Goal: Information Seeking & Learning: Learn about a topic

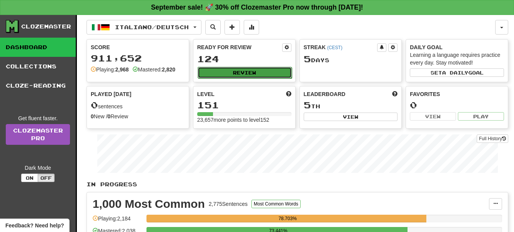
click at [246, 72] on button "Review" at bounding box center [245, 73] width 94 height 12
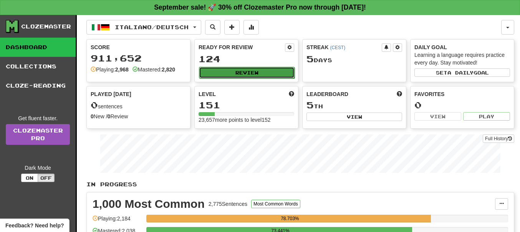
select select "**"
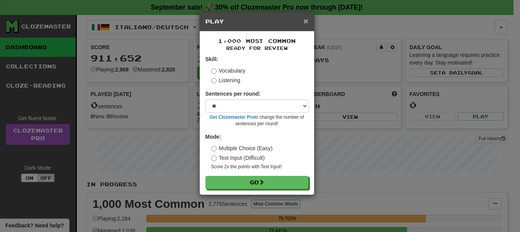
click at [307, 21] on span "×" at bounding box center [306, 21] width 5 height 9
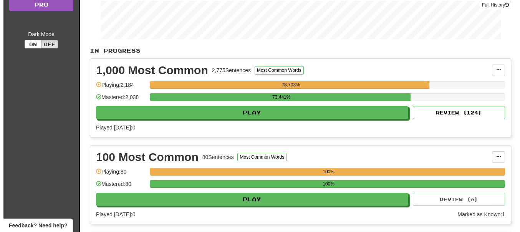
scroll to position [157, 0]
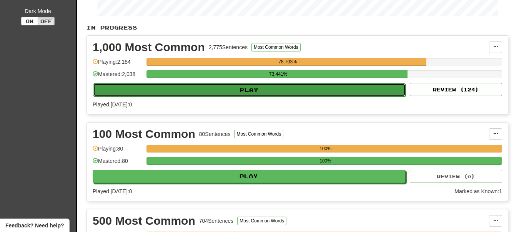
click at [249, 90] on button "Play" at bounding box center [249, 89] width 312 height 13
select select "**"
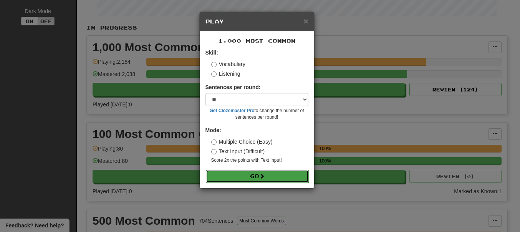
click at [261, 174] on button "Go" at bounding box center [257, 176] width 103 height 13
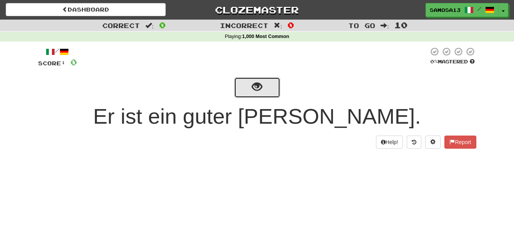
click at [253, 84] on span "show sentence" at bounding box center [257, 87] width 10 height 10
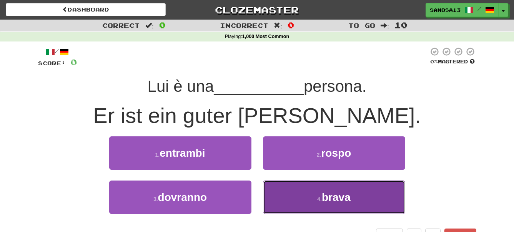
click at [349, 204] on button "4 . brava" at bounding box center [334, 197] width 142 height 33
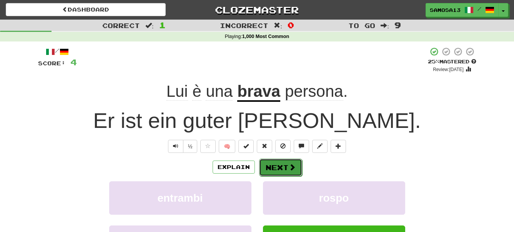
click at [285, 169] on button "Next" at bounding box center [280, 168] width 43 height 18
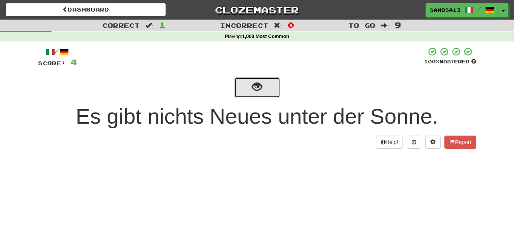
click at [258, 92] on span "show sentence" at bounding box center [257, 87] width 10 height 10
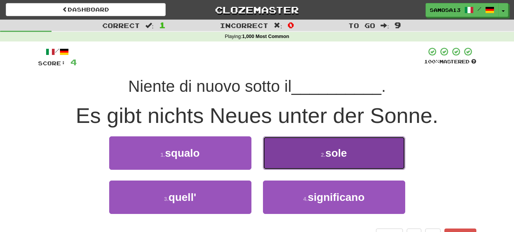
click at [333, 150] on span "sole" at bounding box center [336, 153] width 22 height 12
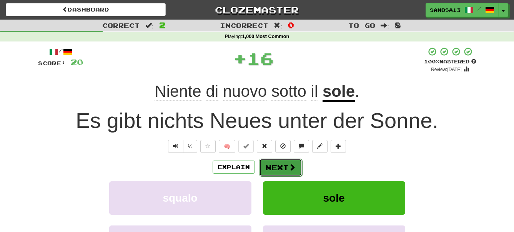
click at [284, 166] on button "Next" at bounding box center [280, 168] width 43 height 18
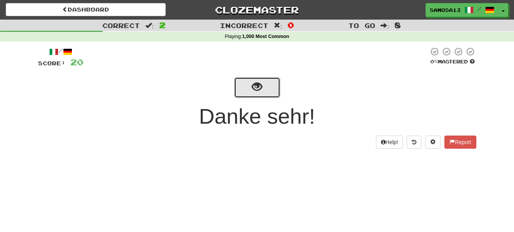
click at [258, 85] on span "show sentence" at bounding box center [257, 87] width 10 height 10
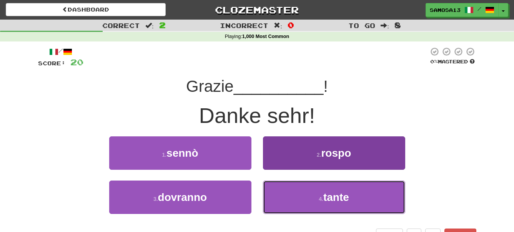
click at [321, 198] on small "4 ." at bounding box center [321, 199] width 5 height 6
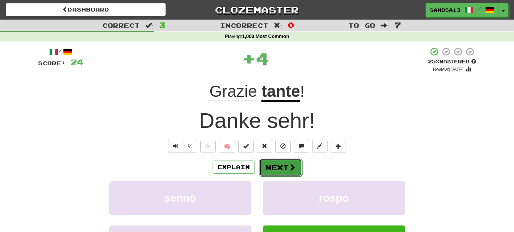
click at [281, 170] on button "Next" at bounding box center [280, 168] width 43 height 18
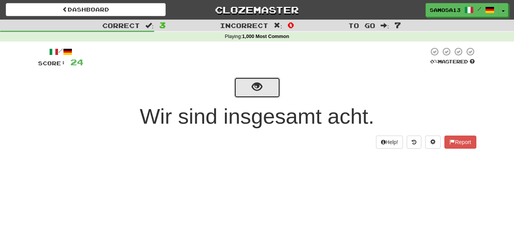
click at [263, 91] on button "show sentence" at bounding box center [257, 87] width 46 height 21
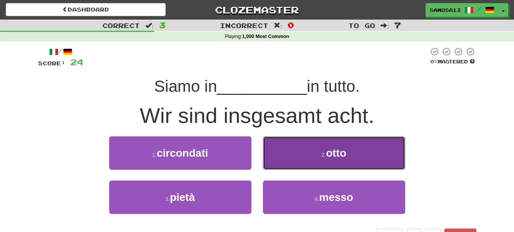
click at [356, 154] on button "2 . otto" at bounding box center [334, 152] width 142 height 33
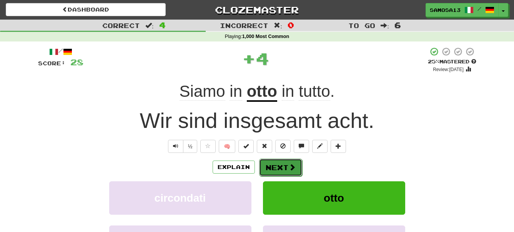
click at [284, 163] on button "Next" at bounding box center [280, 168] width 43 height 18
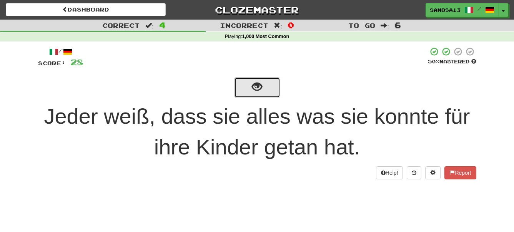
click at [268, 94] on button "show sentence" at bounding box center [257, 87] width 46 height 21
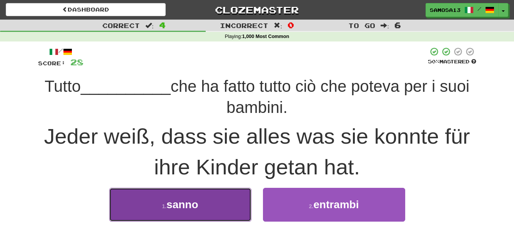
click at [188, 205] on span "sanno" at bounding box center [182, 205] width 32 height 12
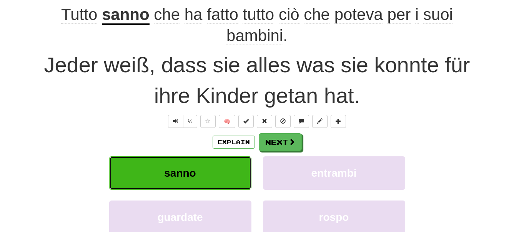
scroll to position [78, 0]
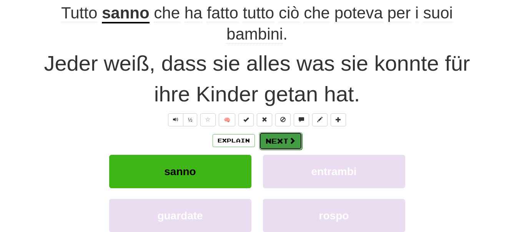
click at [284, 144] on button "Next" at bounding box center [280, 141] width 43 height 18
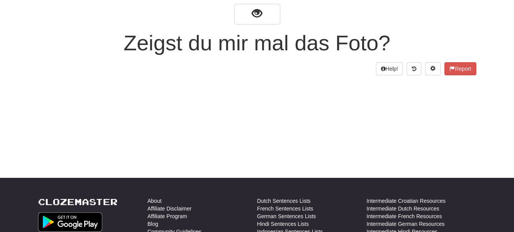
scroll to position [0, 0]
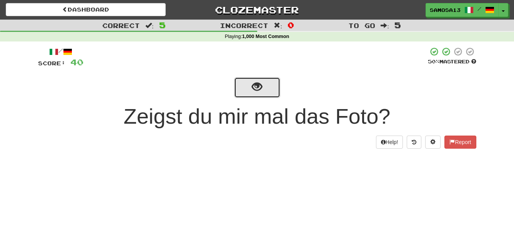
click at [260, 97] on button "show sentence" at bounding box center [257, 87] width 46 height 21
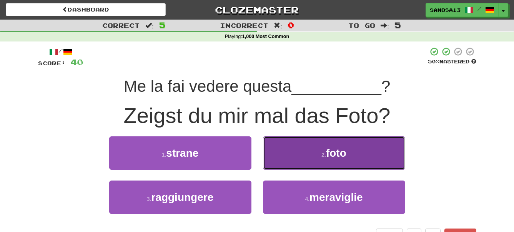
click at [325, 154] on small "2 ." at bounding box center [323, 155] width 5 height 6
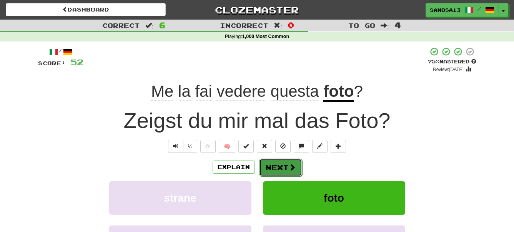
click at [283, 167] on button "Next" at bounding box center [280, 168] width 43 height 18
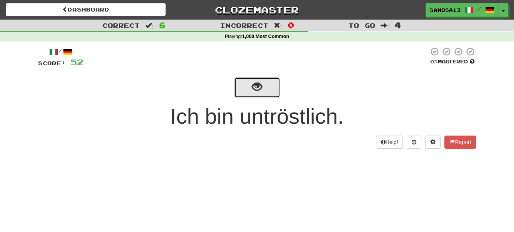
click at [259, 82] on span "show sentence" at bounding box center [257, 87] width 10 height 10
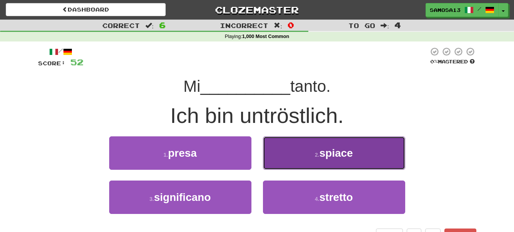
click at [366, 153] on button "2 . spiace" at bounding box center [334, 152] width 142 height 33
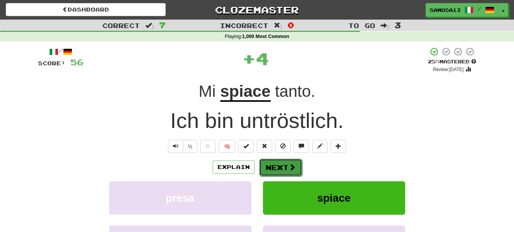
click at [278, 166] on button "Next" at bounding box center [280, 168] width 43 height 18
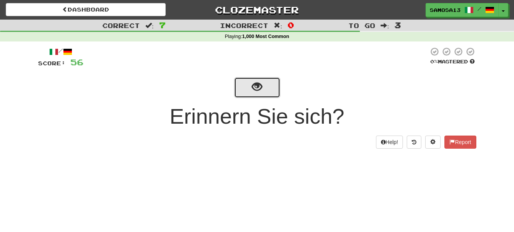
click at [255, 95] on button "show sentence" at bounding box center [257, 87] width 46 height 21
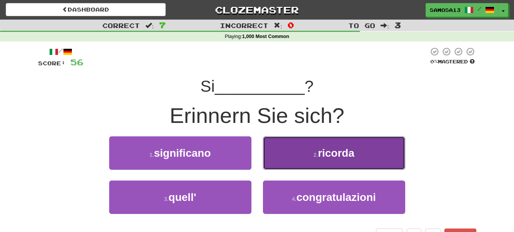
click at [347, 154] on span "ricorda" at bounding box center [336, 153] width 37 height 12
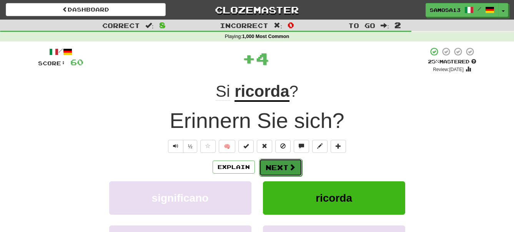
click at [280, 170] on button "Next" at bounding box center [280, 168] width 43 height 18
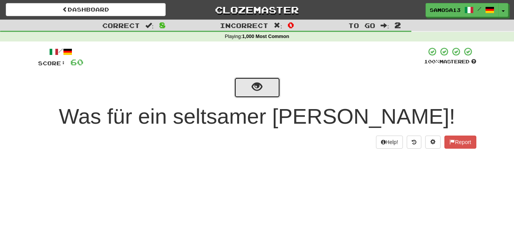
click at [261, 94] on button "show sentence" at bounding box center [257, 87] width 46 height 21
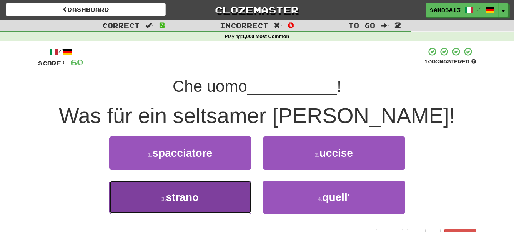
click at [230, 199] on button "3 . strano" at bounding box center [180, 197] width 142 height 33
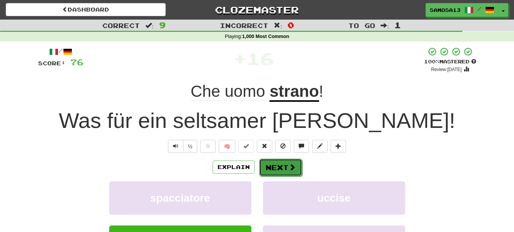
click at [280, 165] on button "Next" at bounding box center [280, 168] width 43 height 18
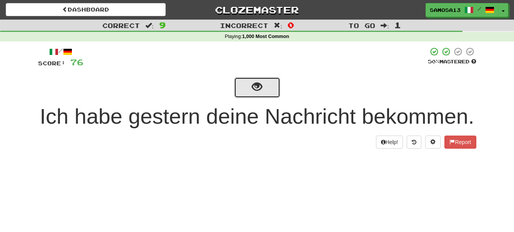
click at [264, 91] on button "show sentence" at bounding box center [257, 87] width 46 height 21
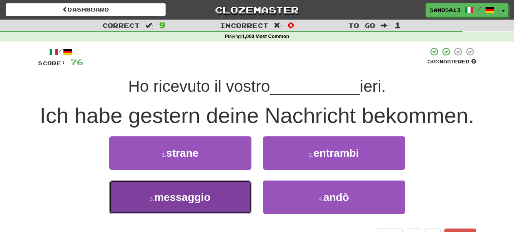
click at [213, 193] on button "3 . messaggio" at bounding box center [180, 197] width 142 height 33
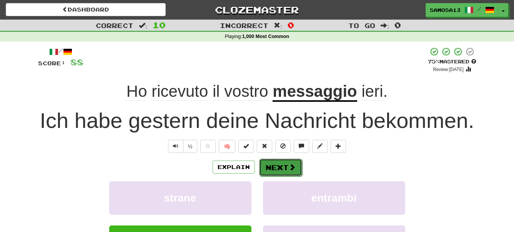
click at [293, 168] on span at bounding box center [292, 167] width 7 height 7
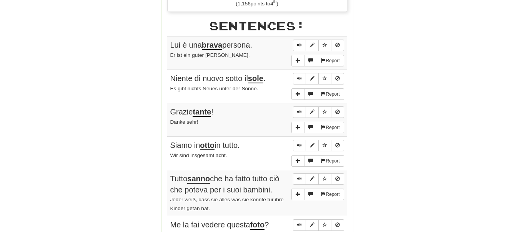
scroll to position [470, 0]
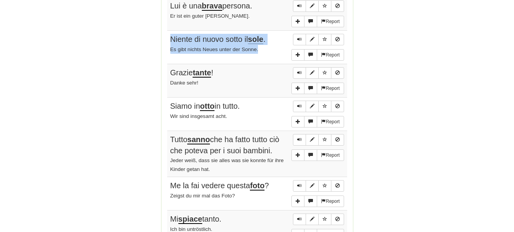
drag, startPoint x: 171, startPoint y: 38, endPoint x: 283, endPoint y: 48, distance: 112.2
click at [283, 48] on td "Report Niente di nuovo sotto il sole . Es gibt nichts Neues unter der Sonne." at bounding box center [257, 47] width 180 height 33
copy td "Niente di nuovo sotto il sole . Es gibt nichts Neues unter der Sonne."
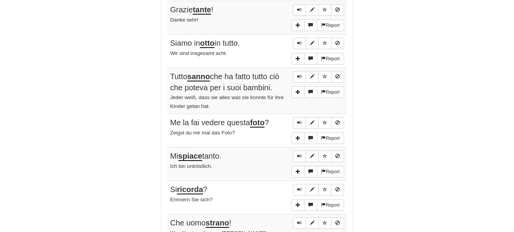
scroll to position [510, 0]
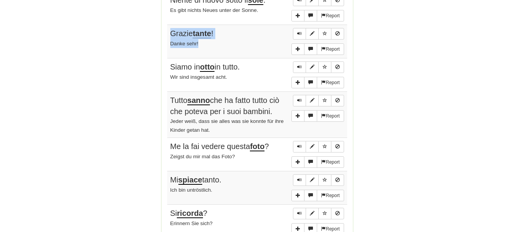
drag, startPoint x: 170, startPoint y: 35, endPoint x: 227, endPoint y: 43, distance: 57.8
click at [227, 43] on td "Report Grazie tante ! Danke sehr!" at bounding box center [257, 41] width 180 height 33
copy td "Grazie tante ! Danke sehr!"
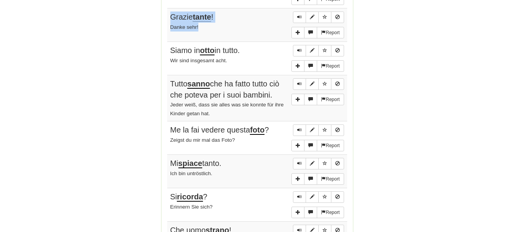
scroll to position [549, 0]
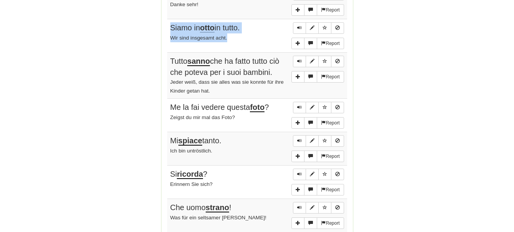
drag, startPoint x: 167, startPoint y: 28, endPoint x: 247, endPoint y: 37, distance: 80.4
copy td "Siamo in otto in tutto. Wir sind insgesamt acht."
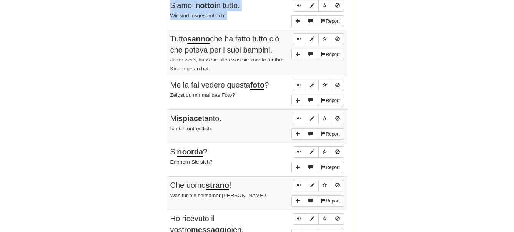
scroll to position [588, 0]
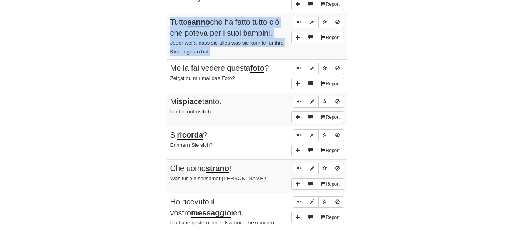
drag, startPoint x: 171, startPoint y: 20, endPoint x: 259, endPoint y: 54, distance: 94.4
click at [259, 54] on td "Report Tutto sanno che ha fatto tutto ciò che poteva per i suoi bambini. Jeder …" at bounding box center [257, 36] width 180 height 46
copy td "Tutto sanno che ha fatto tutto ciò che poteva per i suoi bambini. Jeder weiß, d…"
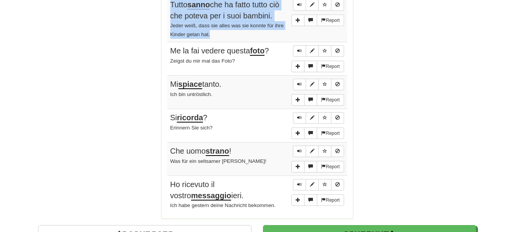
scroll to position [627, 0]
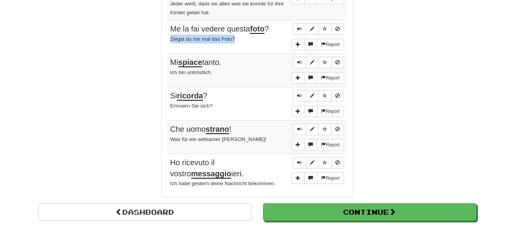
drag, startPoint x: 171, startPoint y: 39, endPoint x: 242, endPoint y: 44, distance: 71.7
click at [242, 44] on td "Report Me la fai vedere questa foto ? Zeigst du mir mal das Foto?" at bounding box center [257, 36] width 180 height 33
copy small "Zeigst du mir mal das Foto?"
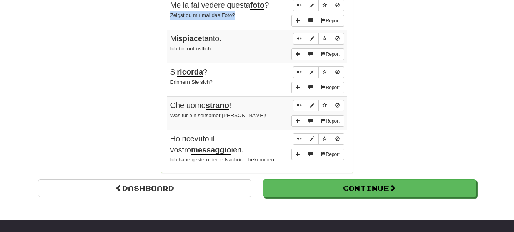
scroll to position [666, 0]
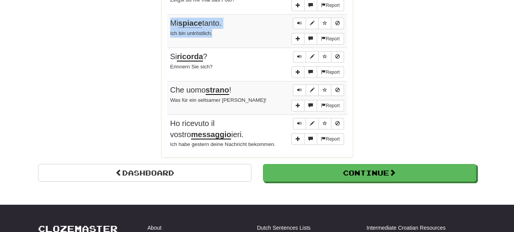
drag, startPoint x: 168, startPoint y: 20, endPoint x: 227, endPoint y: 34, distance: 60.5
click at [227, 34] on td "Report Mi spiace tanto. Ich bin untröstlich." at bounding box center [257, 31] width 180 height 33
copy td "Mi spiace tanto. Ich bin untröstlich."
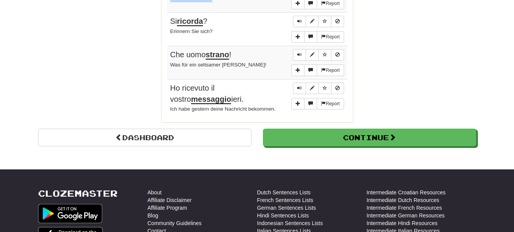
scroll to position [706, 0]
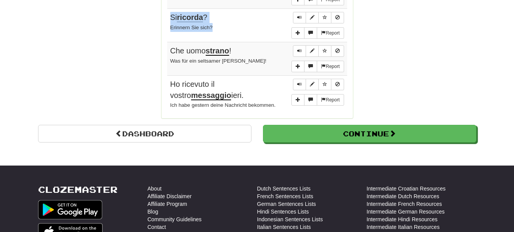
drag, startPoint x: 170, startPoint y: 17, endPoint x: 225, endPoint y: 28, distance: 56.1
click at [225, 28] on td "Report Si ricorda ? Erinnern Sie sich?" at bounding box center [257, 25] width 180 height 33
copy td "Si ricorda ? Erinnern Sie sich?"
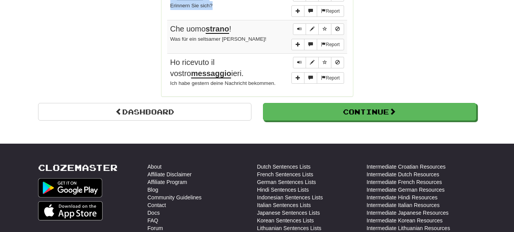
scroll to position [745, 0]
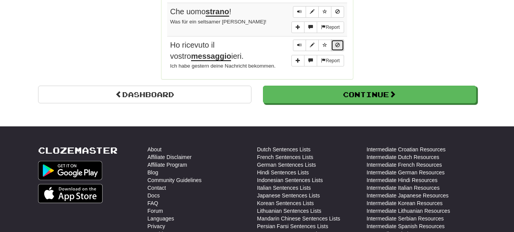
click at [340, 48] on button "Sentence controls" at bounding box center [337, 46] width 13 height 12
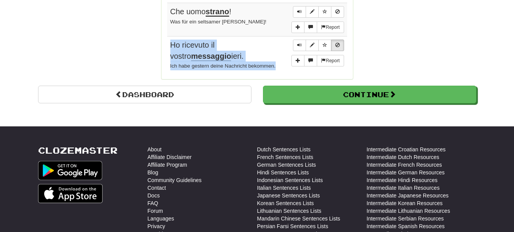
drag, startPoint x: 170, startPoint y: 45, endPoint x: 285, endPoint y: 64, distance: 116.9
click at [285, 64] on td "Report Ho ricevuto il vostro messaggio ieri. Ich habe gestern deine Nachricht b…" at bounding box center [257, 55] width 180 height 37
copy td "Ho ricevuto il vostro messaggio ieri. Ich habe gestern deine Nachricht bekommen."
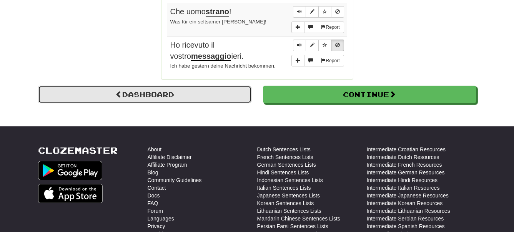
click at [206, 97] on link "Dashboard" at bounding box center [144, 95] width 213 height 18
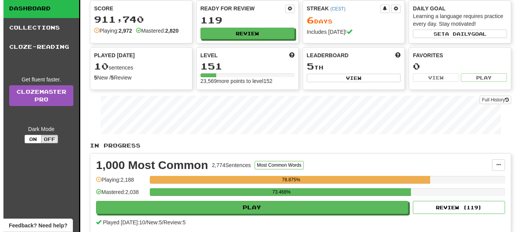
scroll to position [39, 0]
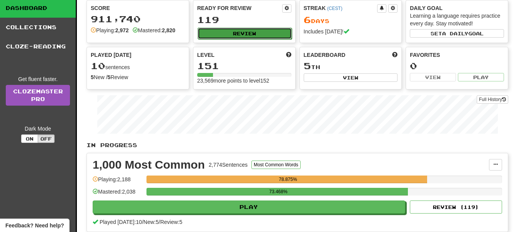
click at [260, 32] on button "Review" at bounding box center [245, 34] width 94 height 12
select select "**"
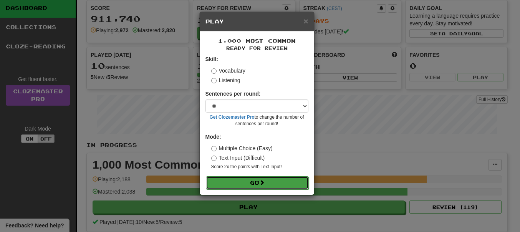
click at [246, 183] on button "Go" at bounding box center [257, 182] width 103 height 13
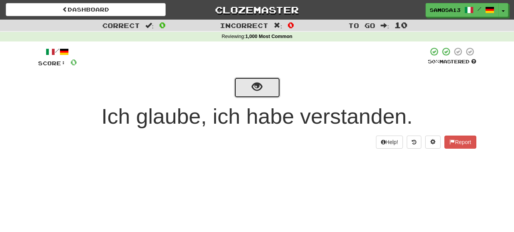
click at [260, 90] on span "show sentence" at bounding box center [257, 87] width 10 height 10
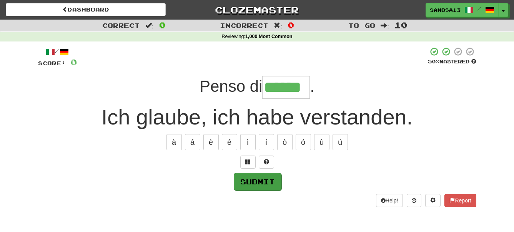
type input "******"
click at [265, 181] on button "Submit" at bounding box center [258, 182] width 48 height 18
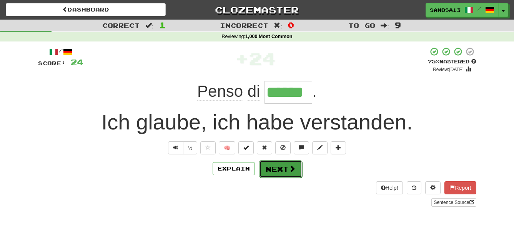
click at [289, 168] on span at bounding box center [292, 168] width 7 height 7
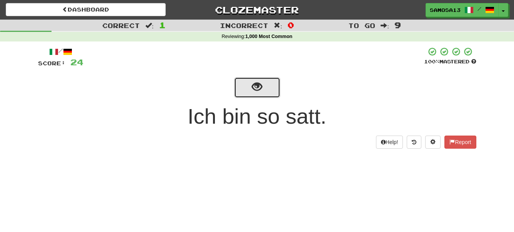
click at [263, 92] on button "show sentence" at bounding box center [257, 87] width 46 height 21
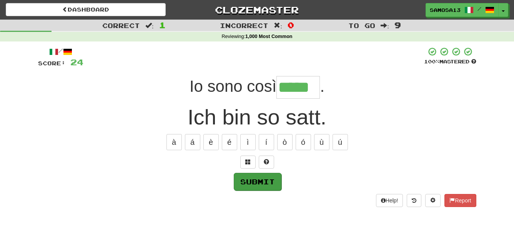
type input "*****"
click at [266, 181] on button "Submit" at bounding box center [258, 182] width 48 height 18
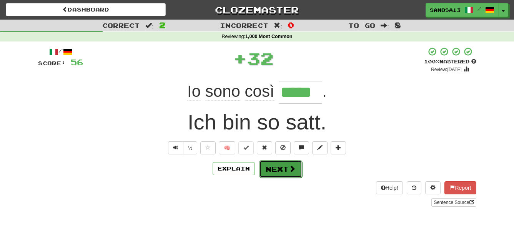
click at [282, 172] on button "Next" at bounding box center [280, 169] width 43 height 18
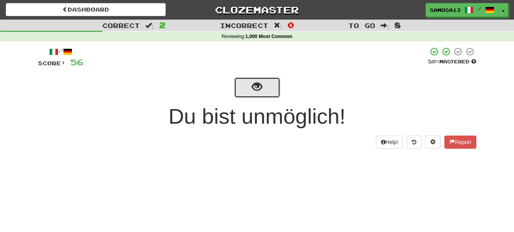
click at [267, 91] on button "show sentence" at bounding box center [257, 87] width 46 height 21
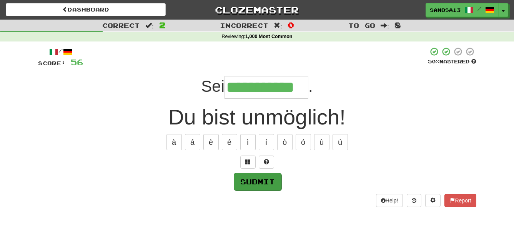
type input "**********"
click at [274, 178] on button "Submit" at bounding box center [258, 182] width 48 height 18
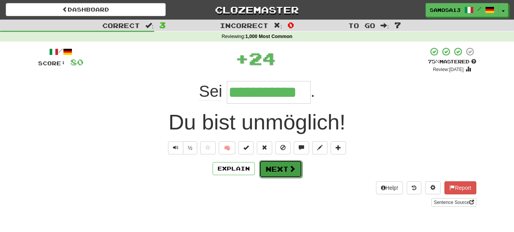
click at [284, 171] on button "Next" at bounding box center [280, 169] width 43 height 18
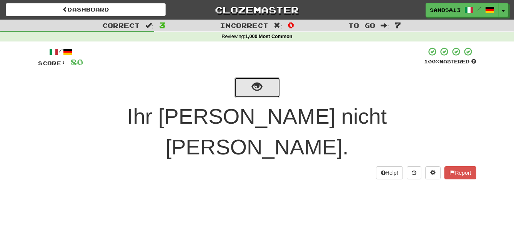
click at [258, 91] on span "show sentence" at bounding box center [257, 87] width 10 height 10
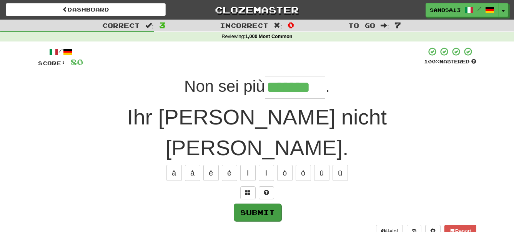
type input "*******"
click at [259, 204] on button "Submit" at bounding box center [258, 213] width 48 height 18
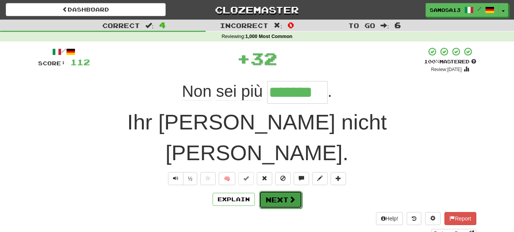
click at [274, 191] on button "Next" at bounding box center [280, 200] width 43 height 18
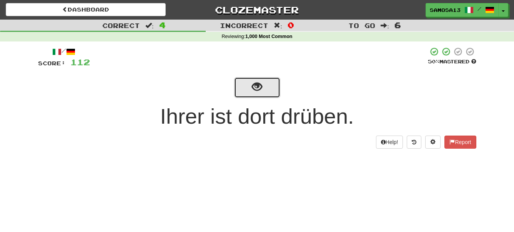
click at [266, 92] on button "show sentence" at bounding box center [257, 87] width 46 height 21
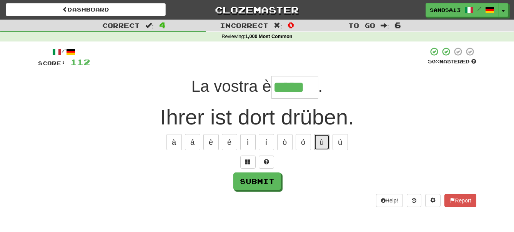
click at [319, 142] on button "ù" at bounding box center [321, 142] width 15 height 16
type input "******"
click at [254, 181] on button "Submit" at bounding box center [258, 182] width 48 height 18
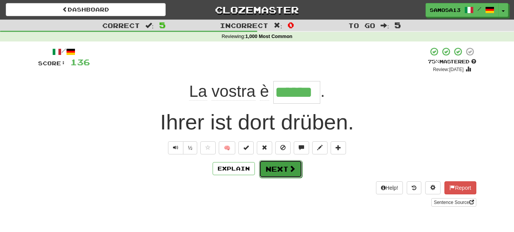
click at [273, 168] on button "Next" at bounding box center [280, 169] width 43 height 18
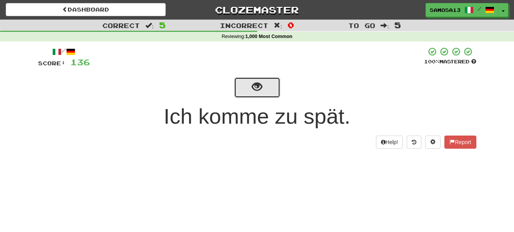
click at [262, 96] on button "show sentence" at bounding box center [257, 87] width 46 height 21
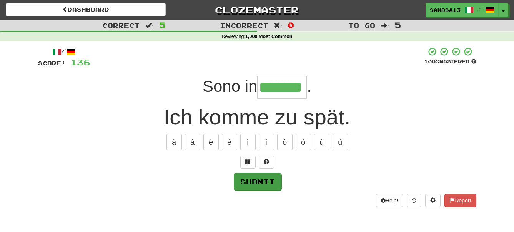
type input "*******"
click at [267, 178] on button "Submit" at bounding box center [258, 182] width 48 height 18
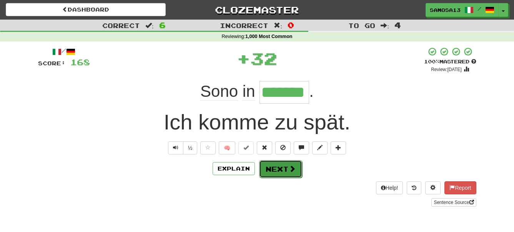
click at [289, 172] on span at bounding box center [292, 168] width 7 height 7
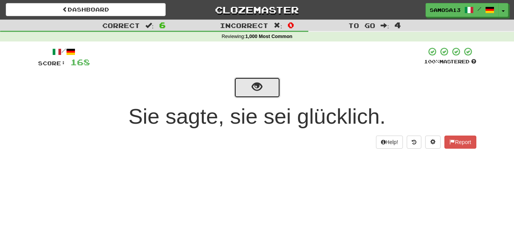
click at [265, 93] on button "show sentence" at bounding box center [257, 87] width 46 height 21
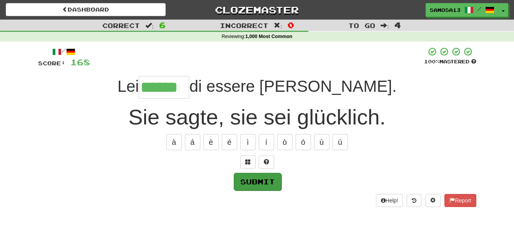
type input "******"
click at [262, 181] on button "Submit" at bounding box center [258, 182] width 48 height 18
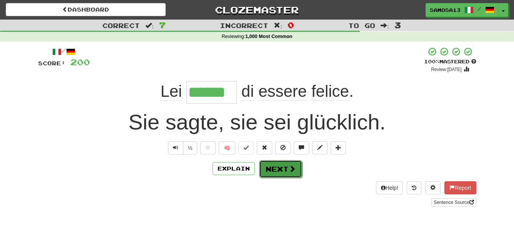
click at [280, 172] on button "Next" at bounding box center [280, 169] width 43 height 18
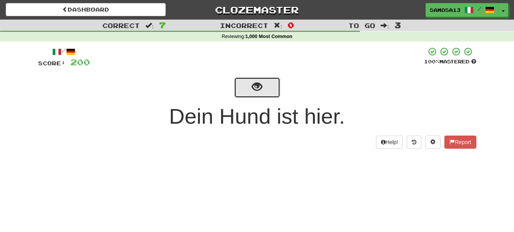
click at [262, 78] on button "show sentence" at bounding box center [257, 87] width 46 height 21
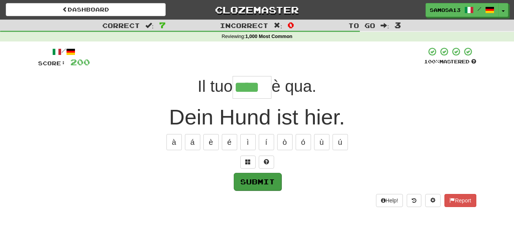
type input "****"
click at [269, 179] on button "Submit" at bounding box center [258, 182] width 48 height 18
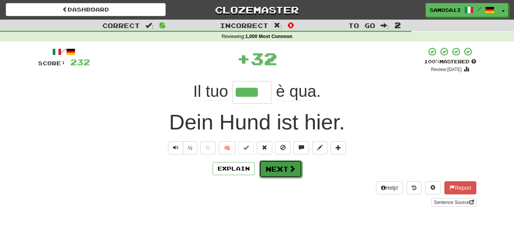
click at [277, 168] on button "Next" at bounding box center [280, 169] width 43 height 18
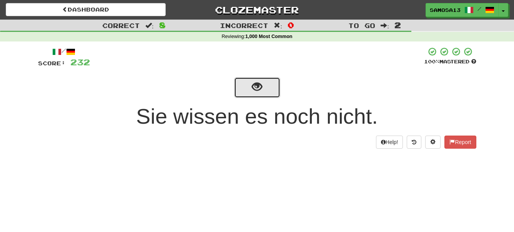
click at [266, 97] on button "show sentence" at bounding box center [257, 87] width 46 height 21
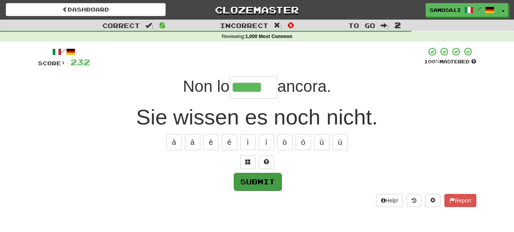
type input "*****"
click at [275, 184] on button "Submit" at bounding box center [258, 182] width 48 height 18
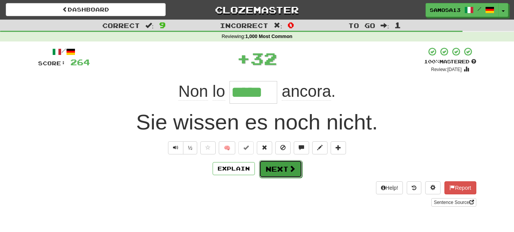
click at [283, 169] on button "Next" at bounding box center [280, 169] width 43 height 18
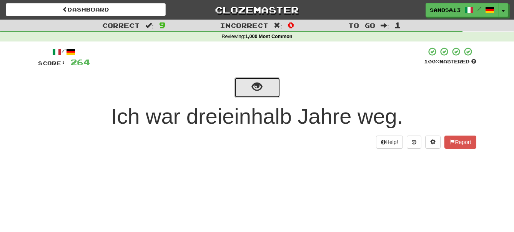
click at [257, 88] on span "show sentence" at bounding box center [257, 87] width 10 height 10
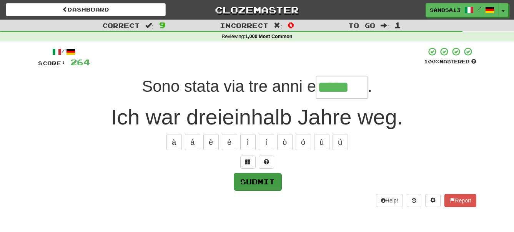
type input "*****"
click at [253, 180] on button "Submit" at bounding box center [258, 182] width 48 height 18
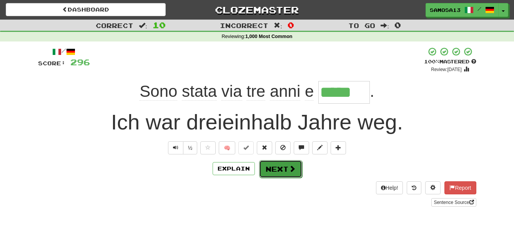
click at [286, 173] on button "Next" at bounding box center [280, 169] width 43 height 18
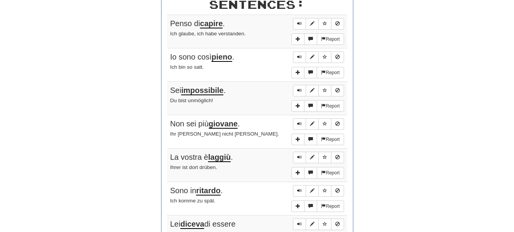
scroll to position [470, 0]
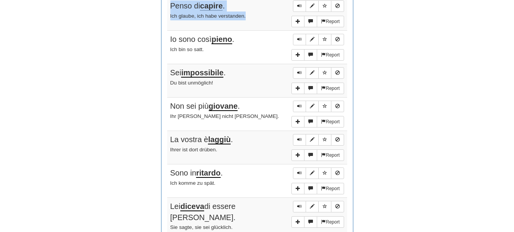
drag, startPoint x: 171, startPoint y: 5, endPoint x: 271, endPoint y: 20, distance: 101.0
click at [271, 20] on td "Report Penso di capire . Ich glaube, ich habe verstanden." at bounding box center [257, 13] width 180 height 33
copy td "Penso di capire . Ich glaube, ich habe verstanden."
click at [341, 42] on button "Sentence controls" at bounding box center [337, 40] width 13 height 12
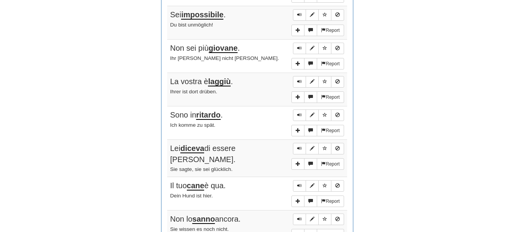
scroll to position [549, 0]
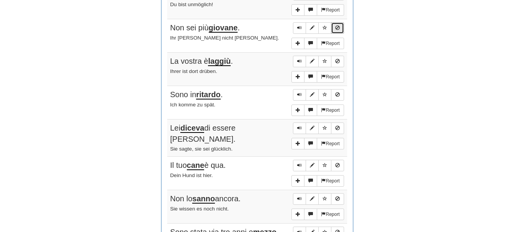
click at [338, 30] on span "Sentence controls" at bounding box center [337, 27] width 5 height 5
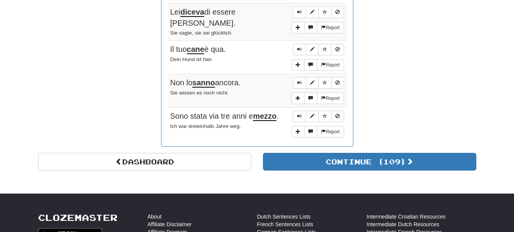
scroll to position [666, 0]
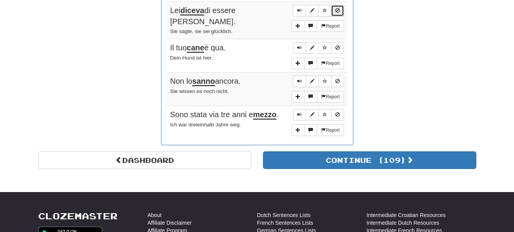
click at [337, 8] on button "Sentence controls" at bounding box center [337, 11] width 13 height 12
click at [340, 48] on button "Sentence controls" at bounding box center [337, 48] width 13 height 12
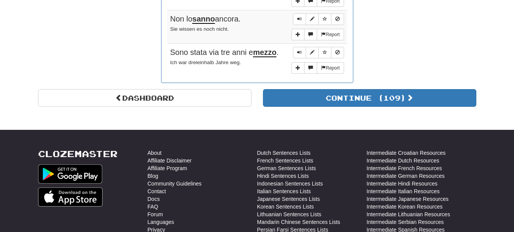
scroll to position [745, 0]
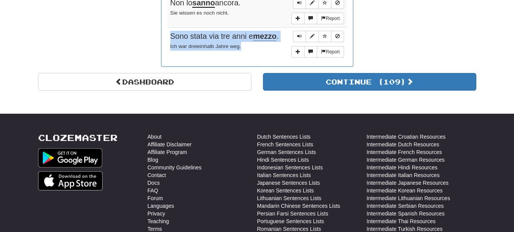
drag, startPoint x: 171, startPoint y: 35, endPoint x: 252, endPoint y: 44, distance: 81.2
click at [252, 44] on td "Report Sono stata via tre anni e mezzo . Ich war dreieinhalb Jahre weg." at bounding box center [257, 44] width 180 height 33
copy td "Sono stata via tre anni e mezzo . Ich war dreieinhalb Jahre weg."
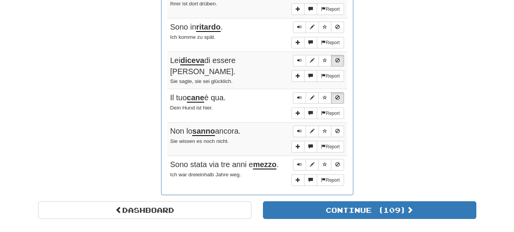
scroll to position [627, 0]
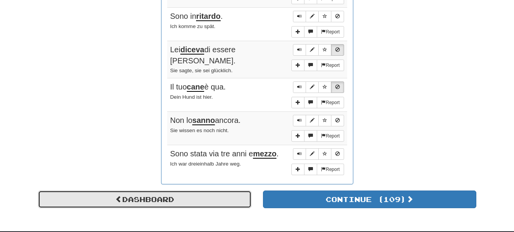
click at [188, 196] on link "Dashboard" at bounding box center [144, 200] width 213 height 18
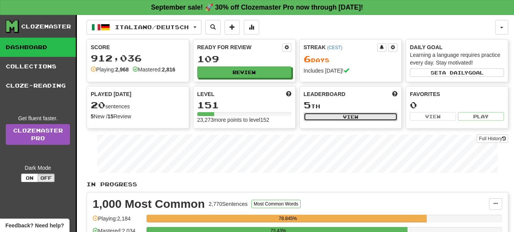
click at [351, 118] on button "View" at bounding box center [351, 117] width 94 height 8
select select "**********"
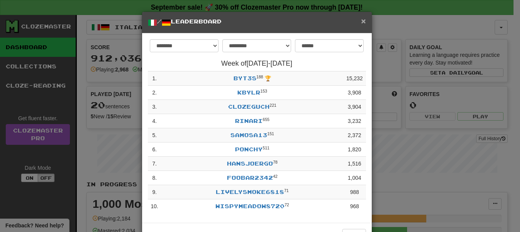
click at [362, 21] on span "×" at bounding box center [363, 21] width 5 height 9
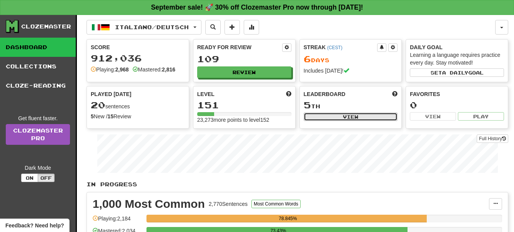
click at [364, 117] on button "View" at bounding box center [351, 117] width 94 height 8
select select "**********"
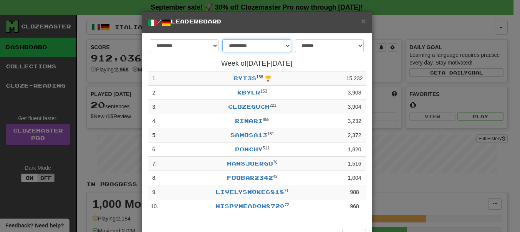
click at [284, 46] on select "**********" at bounding box center [257, 45] width 69 height 13
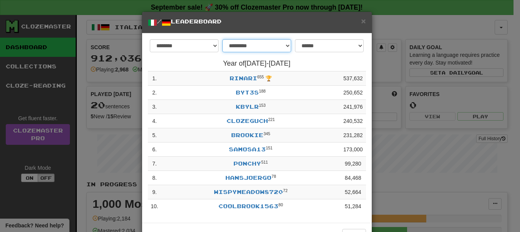
click at [223, 39] on select "**********" at bounding box center [257, 45] width 69 height 13
select select "******"
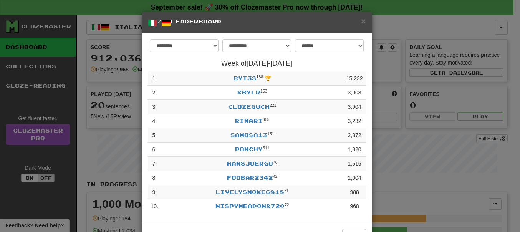
click at [364, 23] on div "× / Leaderboard" at bounding box center [257, 23] width 230 height 22
click at [361, 24] on span "×" at bounding box center [363, 21] width 5 height 9
